Goal: Use online tool/utility

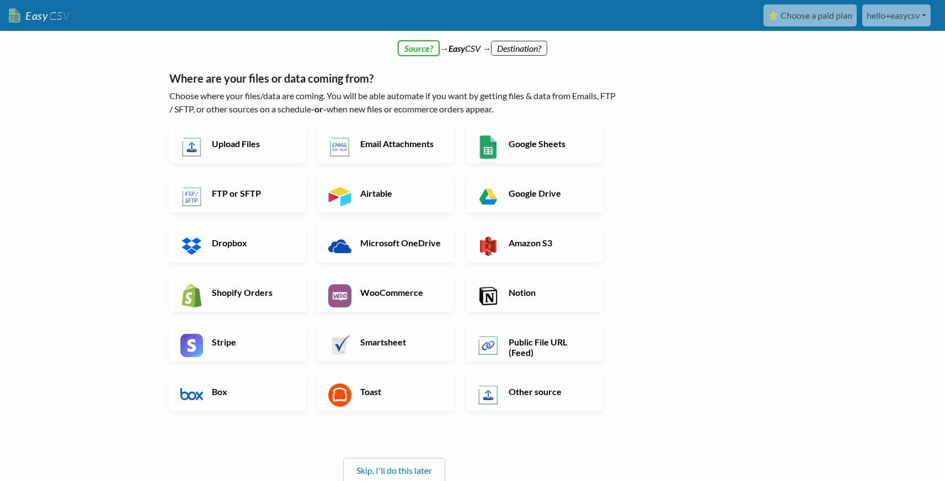
click at [698, 175] on div "← back Thanks for signing up! Set up your Import Flow and Upload Page in 1 minu…" at bounding box center [472, 323] width 629 height 536
click at [266, 149] on link "Upload Files" at bounding box center [237, 144] width 137 height 39
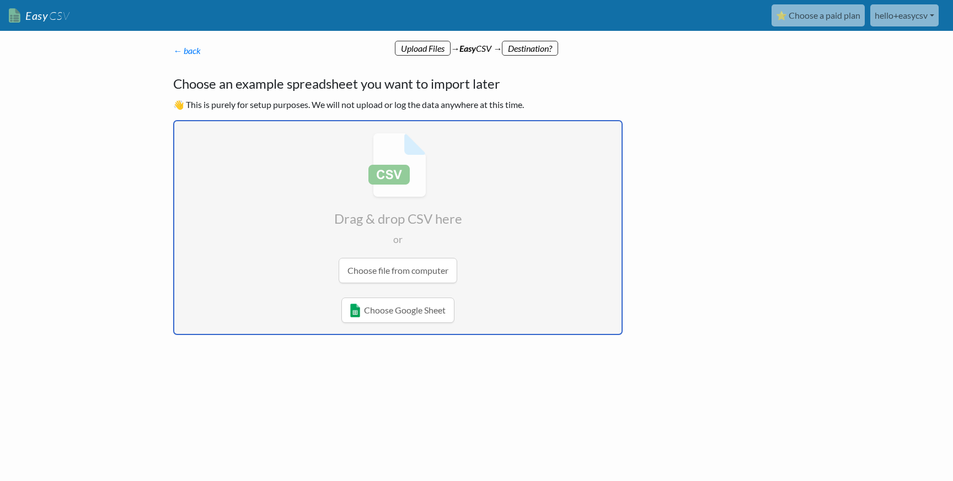
type input "C:\fakepath\users_f59d35c6f29ee367 (1).csv"
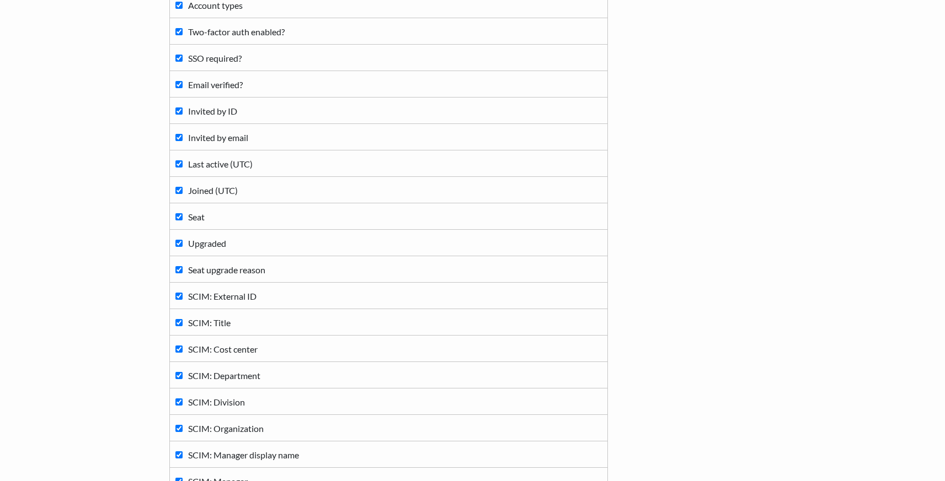
scroll to position [415, 0]
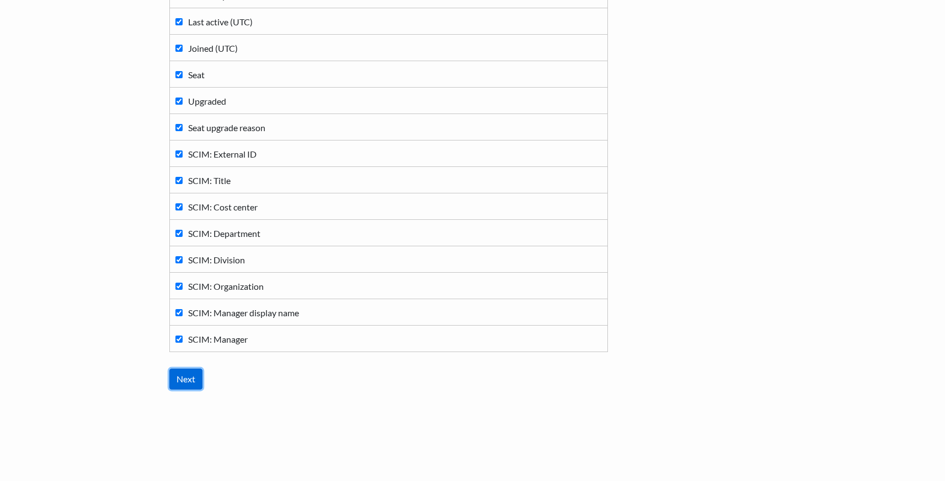
click at [187, 370] on input "Next" at bounding box center [185, 379] width 33 height 21
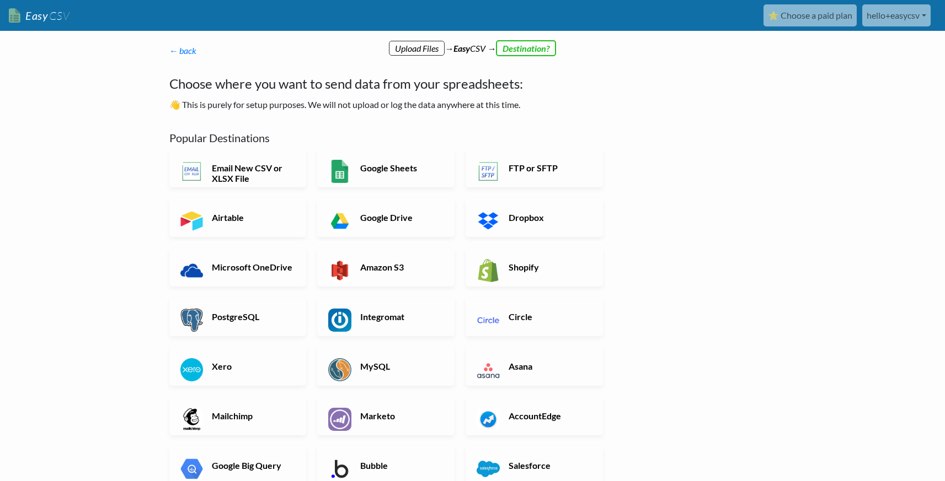
scroll to position [277, 0]
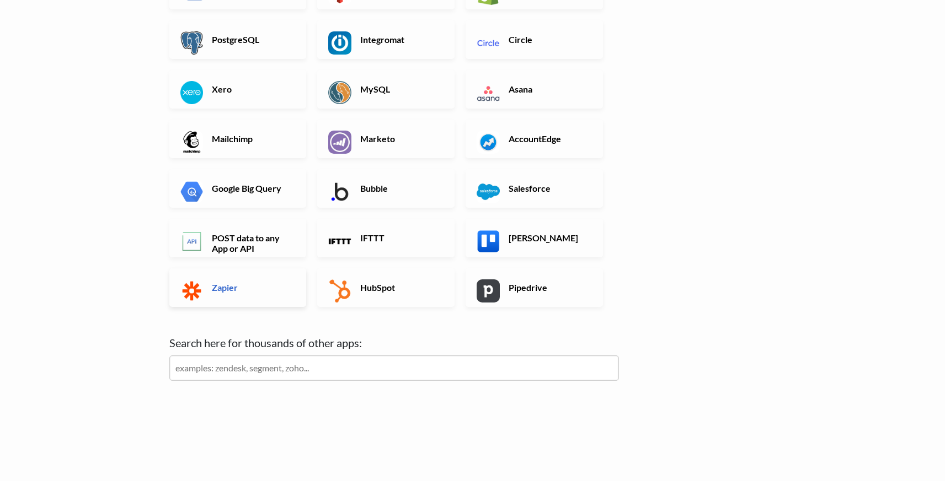
click at [259, 294] on link "Zapier" at bounding box center [237, 288] width 137 height 39
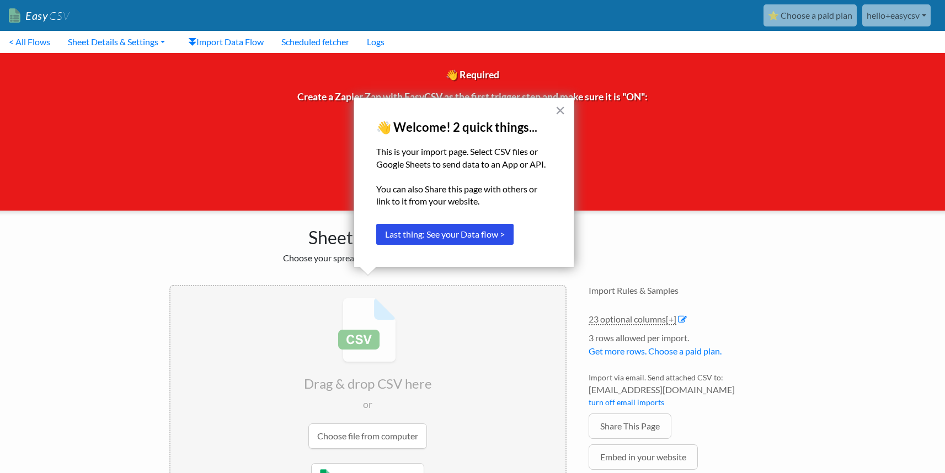
scroll to position [51, 0]
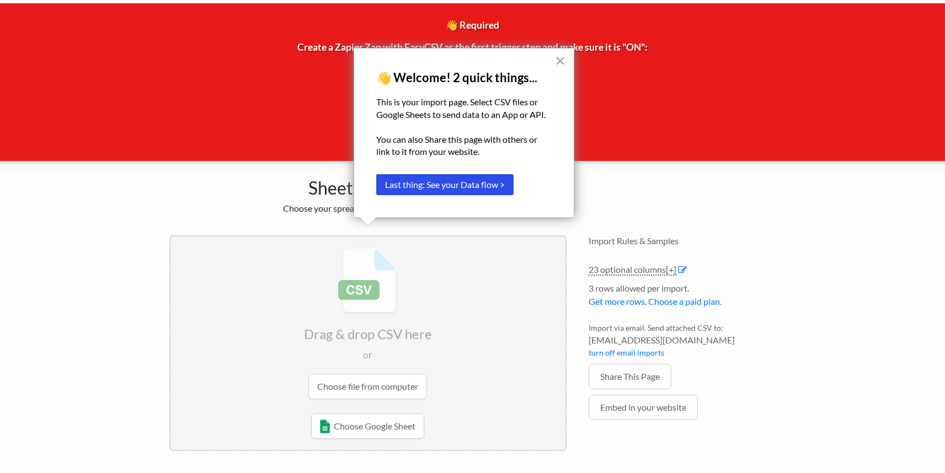
click at [561, 62] on button "×" at bounding box center [560, 61] width 10 height 18
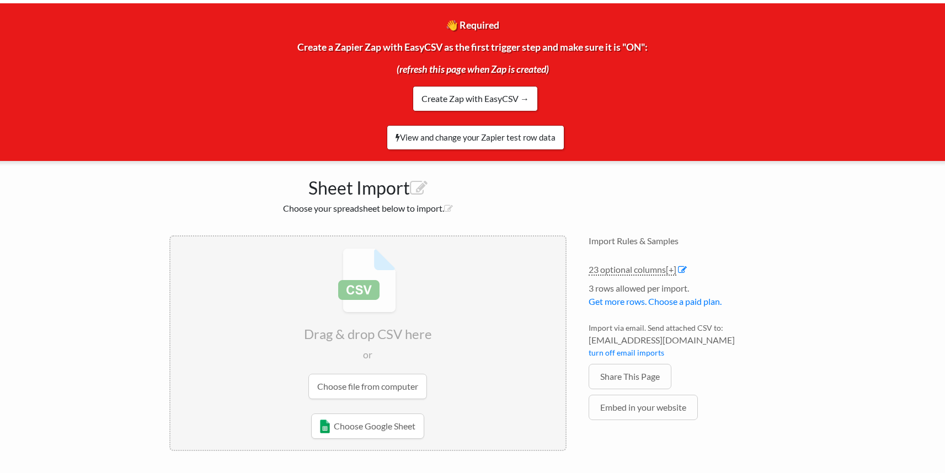
scroll to position [0, 0]
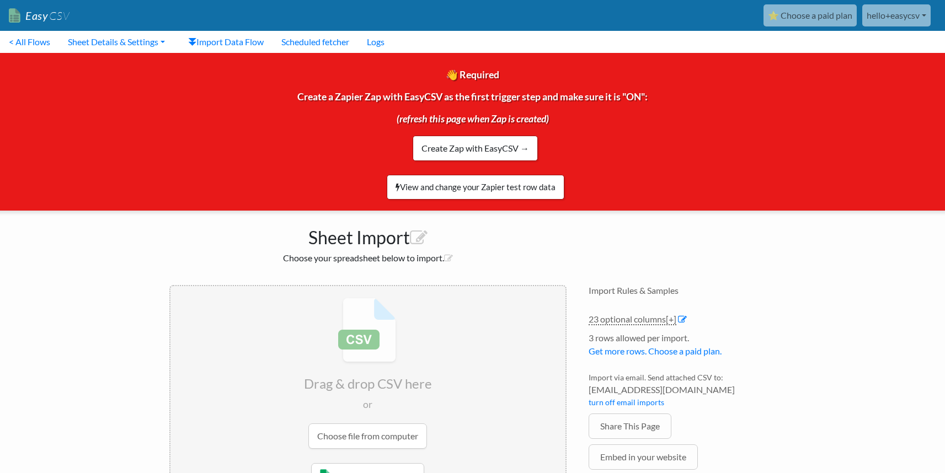
click at [889, 9] on link "hello+easycsv" at bounding box center [896, 15] width 68 height 22
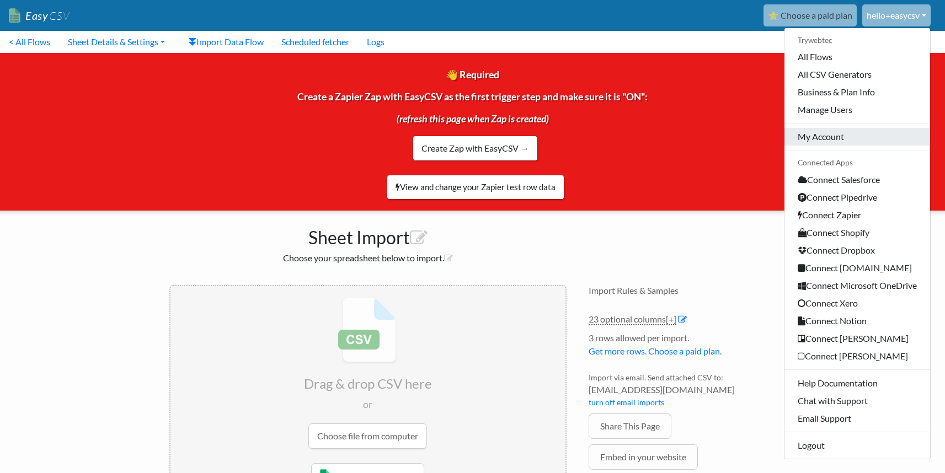
click at [831, 132] on link "My Account" at bounding box center [857, 137] width 146 height 18
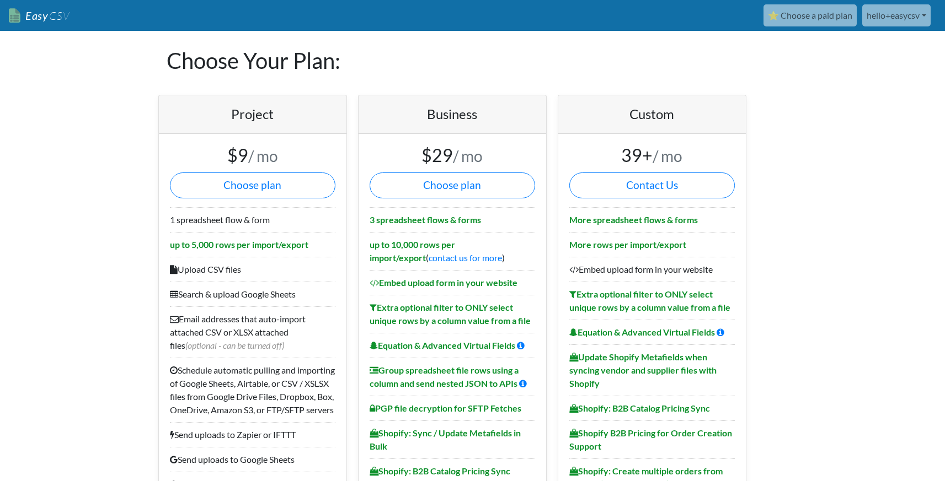
scroll to position [81, 0]
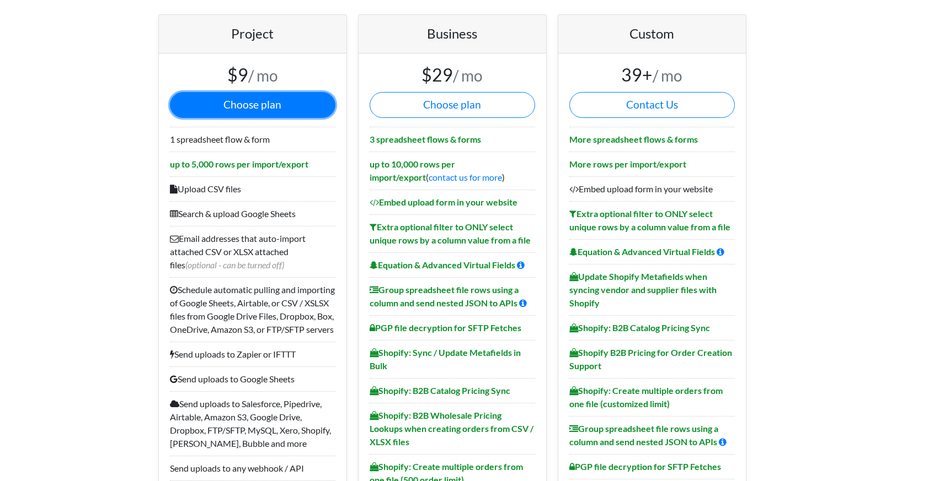
click at [257, 110] on button "Choose plan" at bounding box center [252, 105] width 165 height 26
